Goal: Task Accomplishment & Management: Use online tool/utility

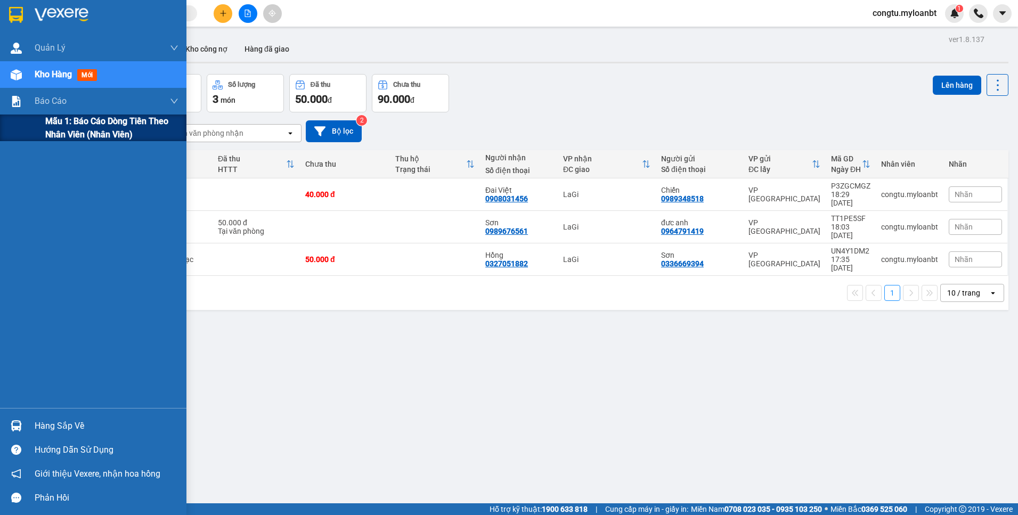
click at [45, 131] on div "Mẫu 1: Báo cáo dòng tiền theo nhân viên (Nhân viên)" at bounding box center [93, 128] width 186 height 27
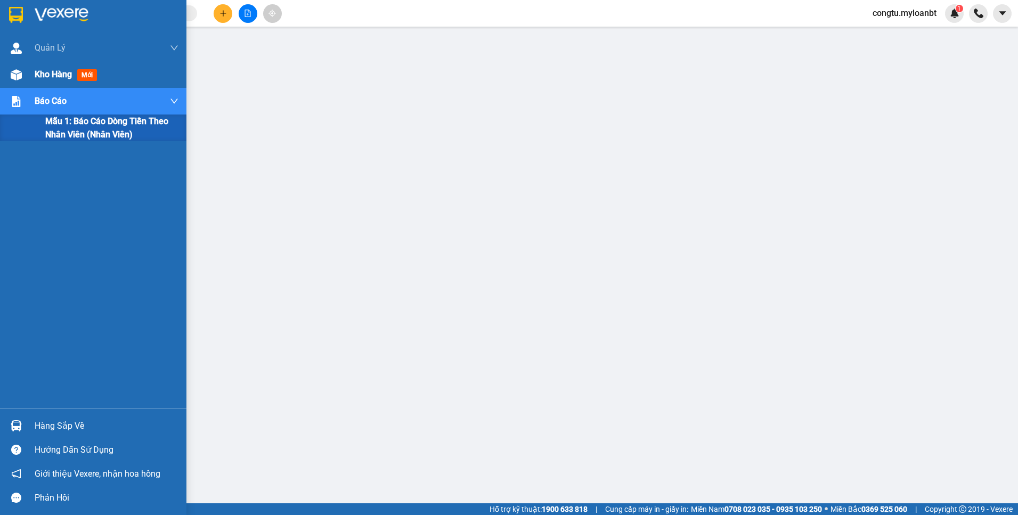
click at [48, 87] on div "Quản [PERSON_NAME] lý giao nhận mới Kho hàng mới Báo cáo Mẫu 1: Báo cáo dòng ti…" at bounding box center [93, 221] width 186 height 373
drag, startPoint x: 59, startPoint y: 65, endPoint x: 236, endPoint y: 7, distance: 186.6
click at [59, 65] on div "Kho hàng mới" at bounding box center [107, 74] width 144 height 27
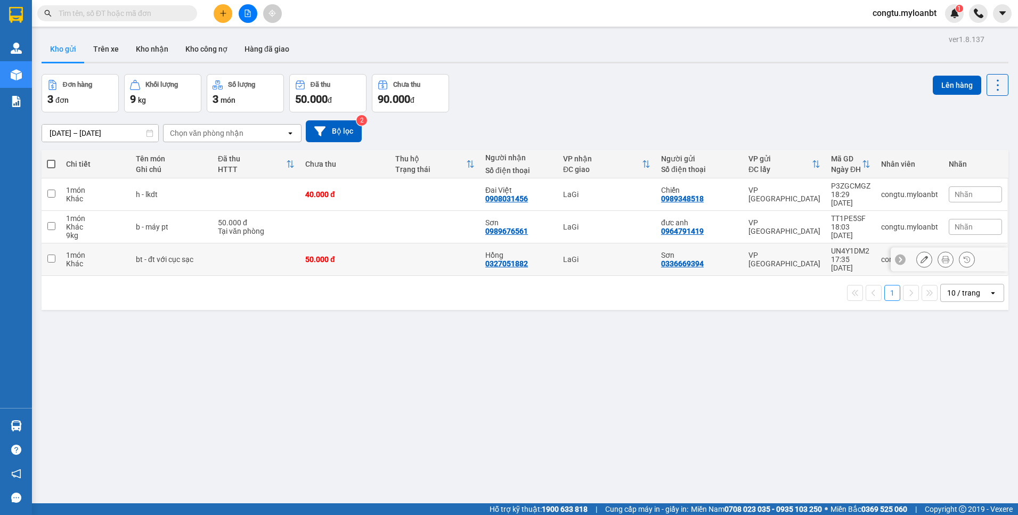
drag, startPoint x: 227, startPoint y: 266, endPoint x: 233, endPoint y: 266, distance: 5.9
click at [230, 266] on td at bounding box center [256, 259] width 87 height 32
checkbox input "true"
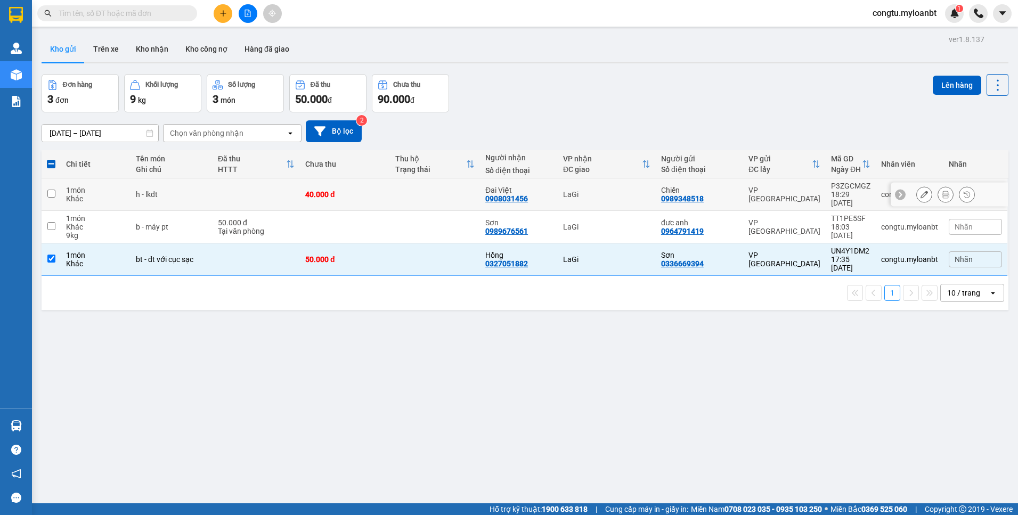
click at [308, 189] on td "40.000 đ" at bounding box center [345, 194] width 90 height 32
checkbox input "true"
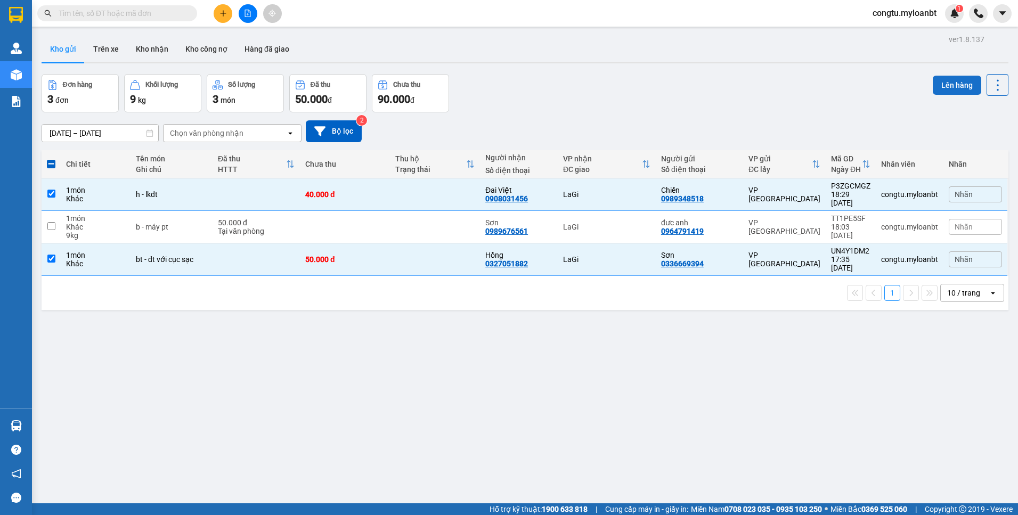
click at [940, 81] on button "Lên hàng" at bounding box center [957, 85] width 48 height 19
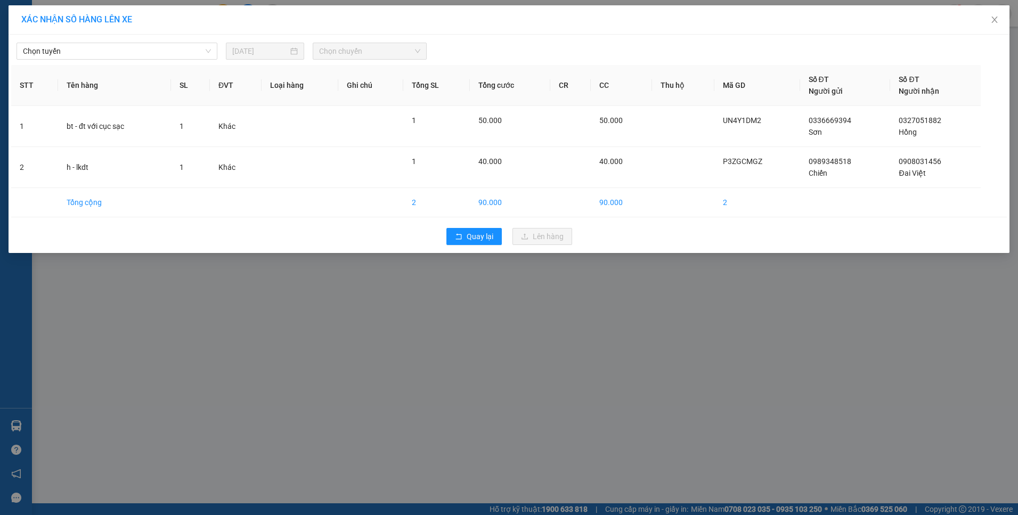
click at [187, 60] on div "Chọn tuyến [DATE] Chọn chuyến STT Tên hàng SL ĐVT Loại hàng Ghi chú Tổng SL Tổn…" at bounding box center [509, 144] width 1001 height 218
click at [187, 55] on span "Chọn tuyến" at bounding box center [117, 51] width 188 height 16
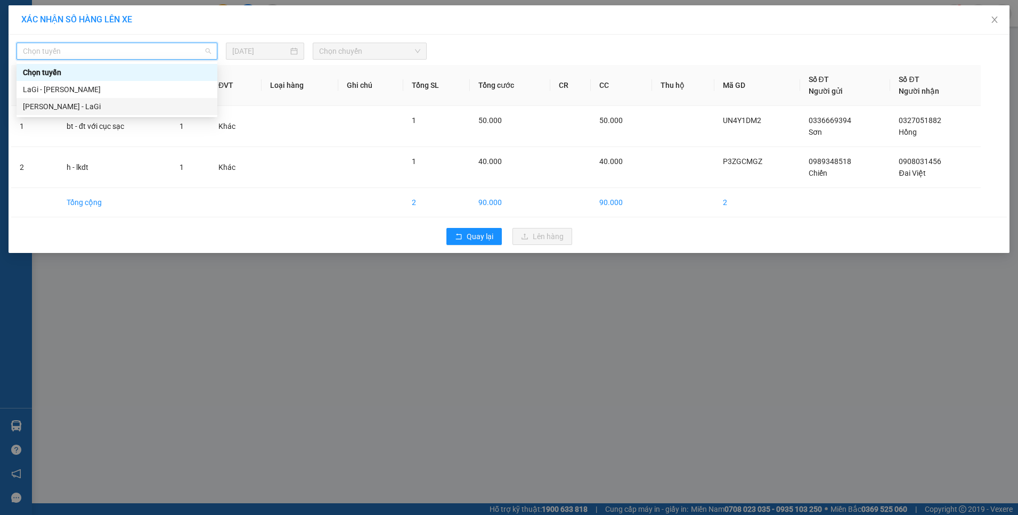
click at [152, 104] on div "[PERSON_NAME] - LaGi" at bounding box center [117, 107] width 188 height 12
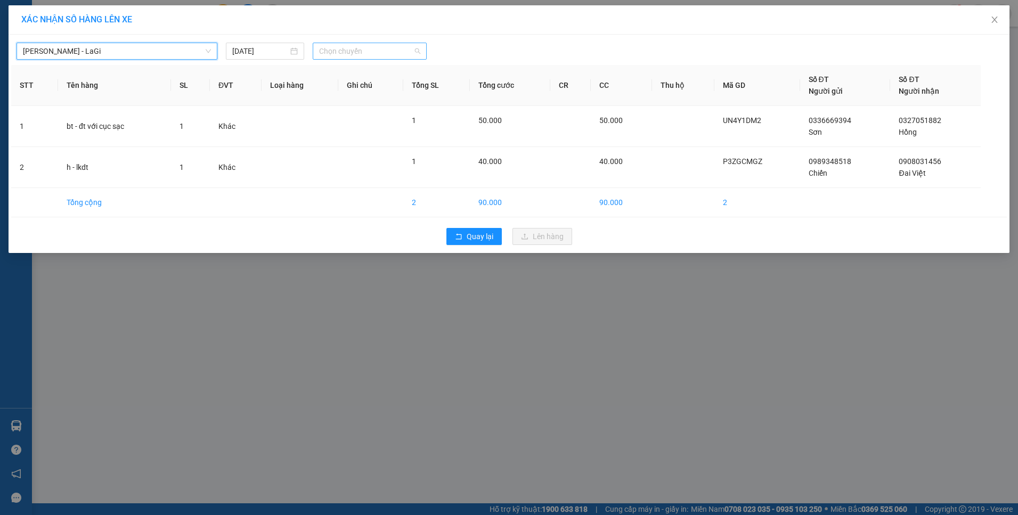
click at [386, 50] on span "Chọn chuyến" at bounding box center [369, 51] width 101 height 16
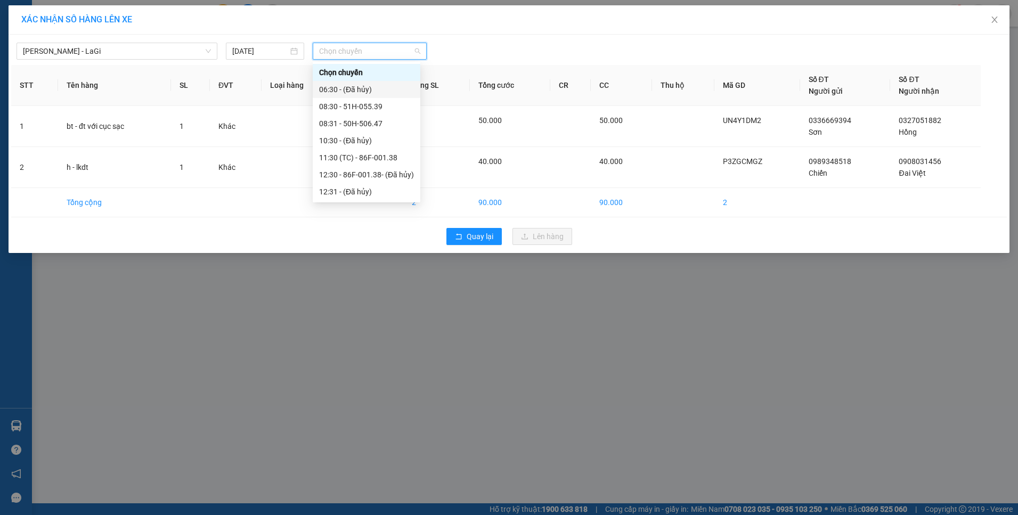
drag, startPoint x: 435, startPoint y: 89, endPoint x: 437, endPoint y: 148, distance: 59.2
click at [420, 179] on div "Chọn chuyến 06:30 - (Đã hủy) 08:30 - 51H-055.39 08:31 - 50H-506.47 10:30 - (Đã …" at bounding box center [367, 183] width 108 height 239
drag, startPoint x: 442, startPoint y: 129, endPoint x: 432, endPoint y: 150, distance: 22.2
click at [420, 173] on div "Chọn chuyến 06:30 - (Đã hủy) 08:30 - 51H-055.39 08:31 - 50H-506.47 10:30 - (Đã …" at bounding box center [367, 132] width 108 height 136
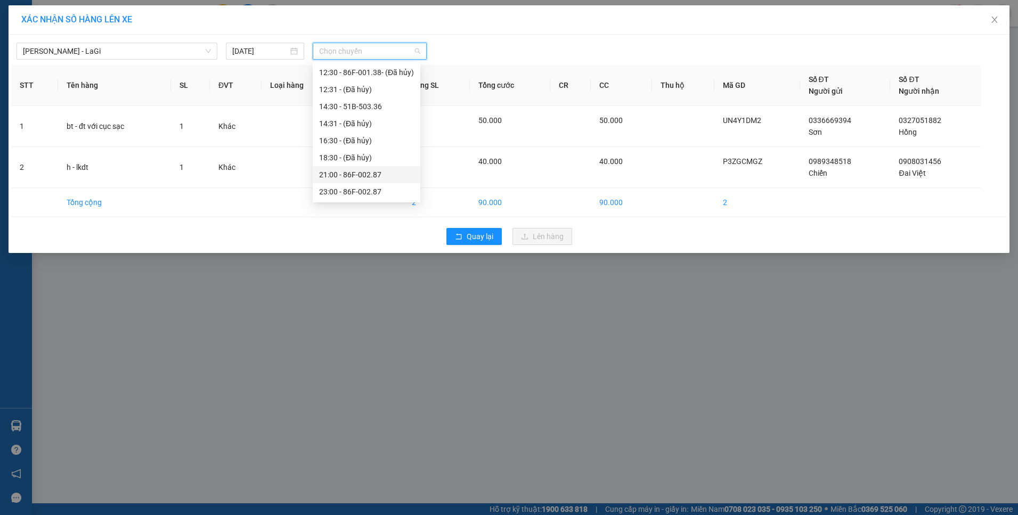
click at [364, 172] on div "21:00 - 86F-002.87" at bounding box center [366, 175] width 95 height 12
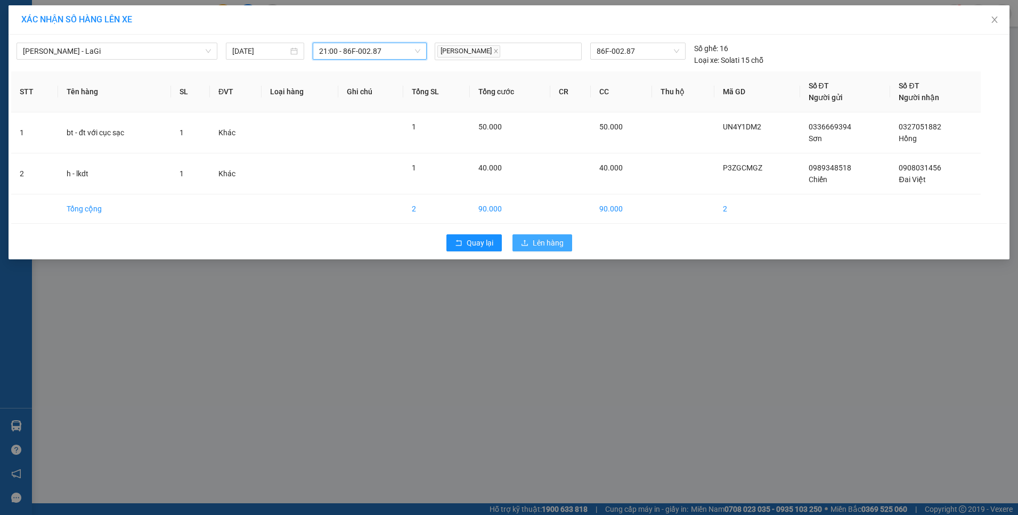
click at [541, 244] on span "Lên hàng" at bounding box center [548, 243] width 31 height 12
